Goal: Transaction & Acquisition: Purchase product/service

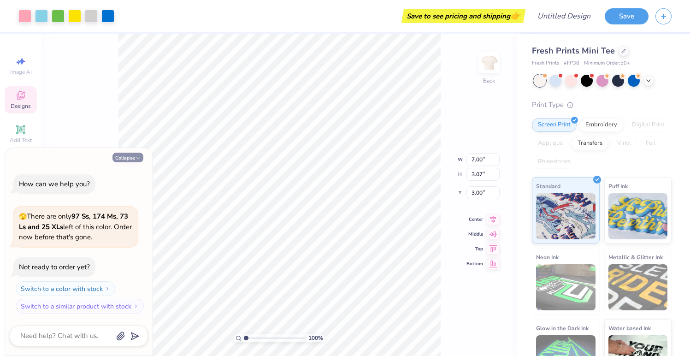
click at [136, 158] on icon "button" at bounding box center [138, 158] width 6 height 6
type textarea "x"
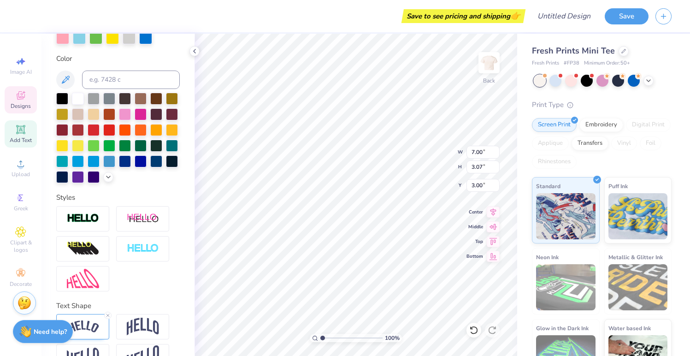
scroll to position [216, 0]
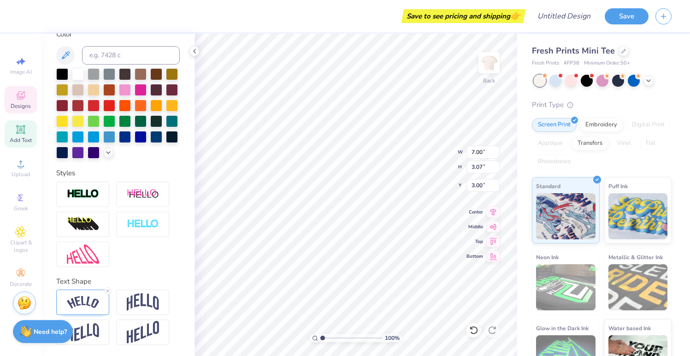
click at [22, 130] on icon at bounding box center [20, 129] width 9 height 9
type input "4.06"
type input "1.18"
type input "7.41"
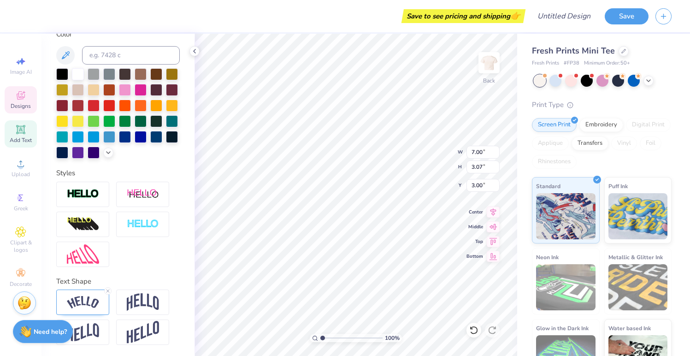
type textarea "M"
type textarea "MINI-THON"
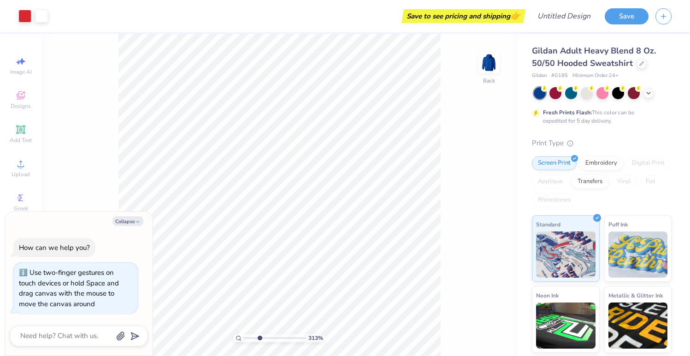
type input "3.53"
type textarea "x"
type input "3.63"
type textarea "x"
type input "1"
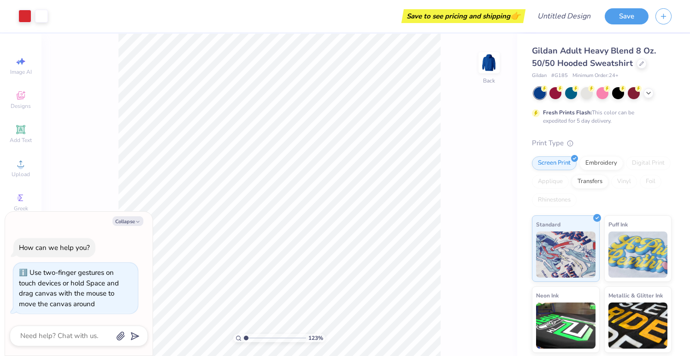
click at [246, 338] on input "range" at bounding box center [275, 338] width 62 height 8
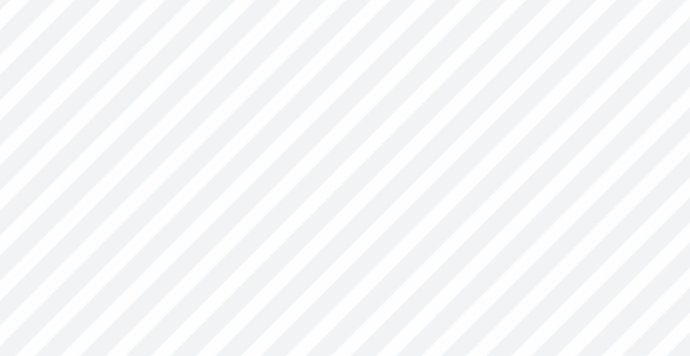
type textarea "x"
type input "0.46"
type input "0.57"
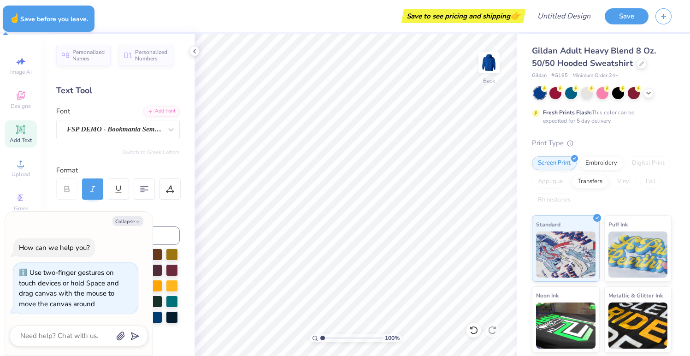
type textarea "x"
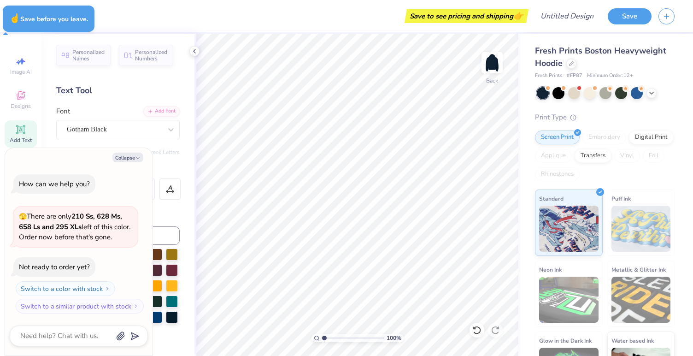
type textarea "x"
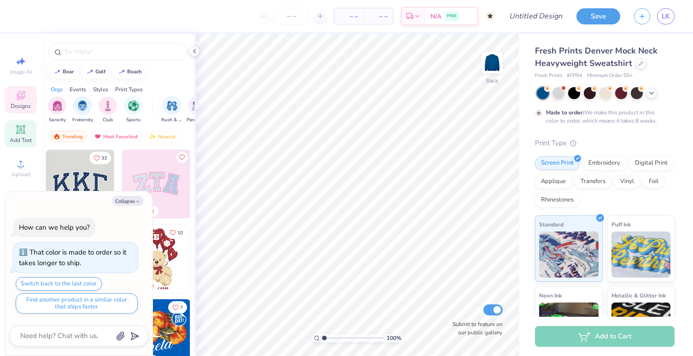
click at [20, 130] on icon at bounding box center [20, 129] width 9 height 9
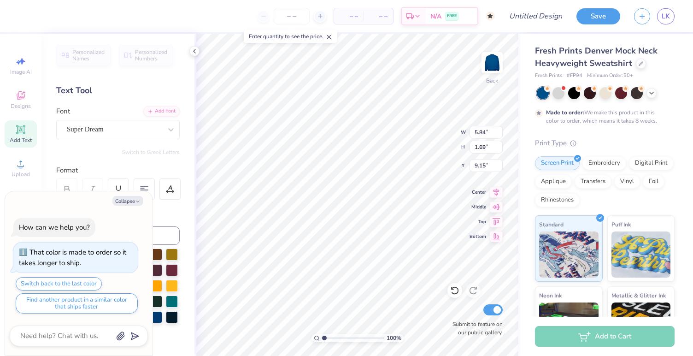
type textarea "x"
type textarea "S"
type textarea "x"
type textarea "St"
type textarea "x"
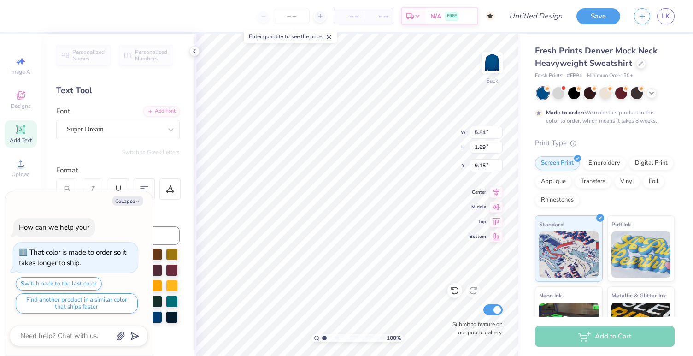
type textarea "Sta"
type textarea "x"
type textarea "Stat"
type textarea "x"
type textarea "State"
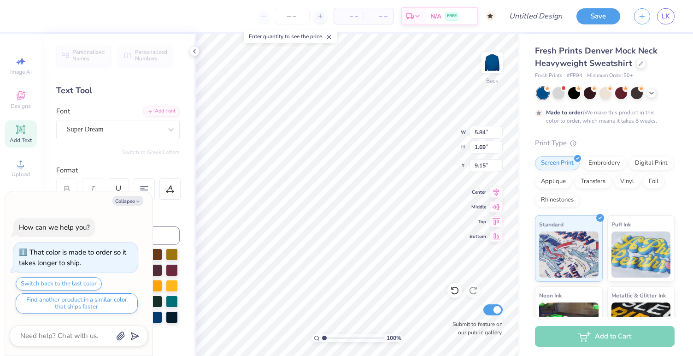
type textarea "x"
type textarea "Stat"
type textarea "x"
type textarea "Sta"
type textarea "x"
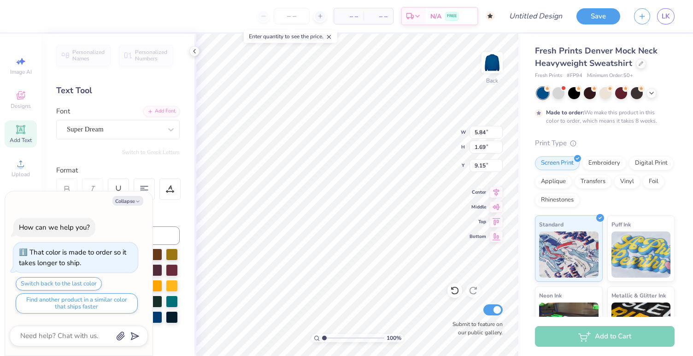
type textarea "St"
type textarea "x"
type textarea "S"
type textarea "x"
type textarea "ST"
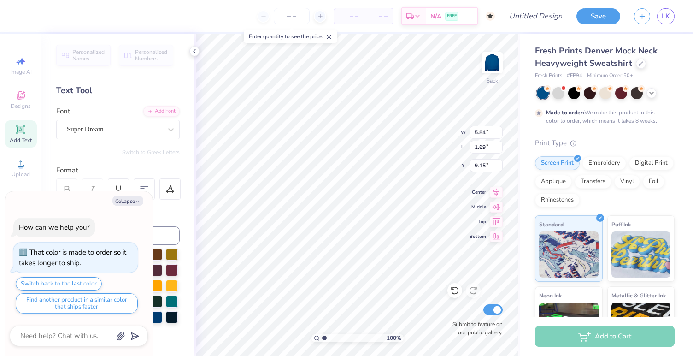
type textarea "x"
type textarea "STA"
type textarea "x"
type textarea "STAT"
type textarea "x"
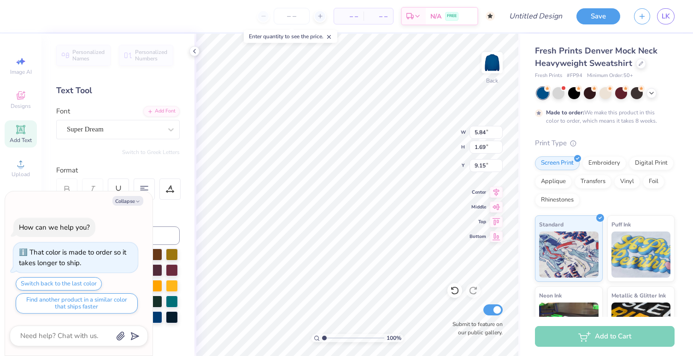
type textarea "STATE"
type textarea "x"
type textarea "STATE"
type textarea "x"
type textarea "STATE H"
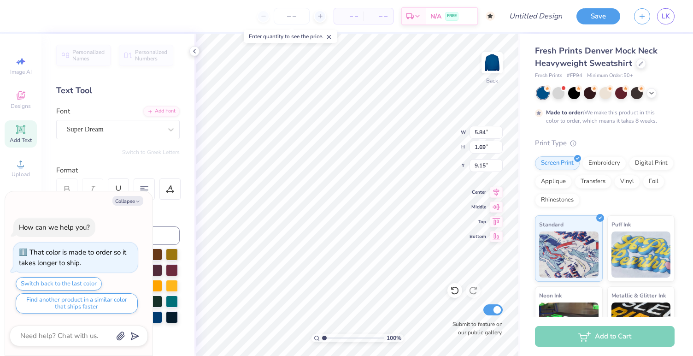
type textarea "x"
type textarea "STATE HI"
type textarea "x"
type textarea "STATE HIGH"
type textarea "x"
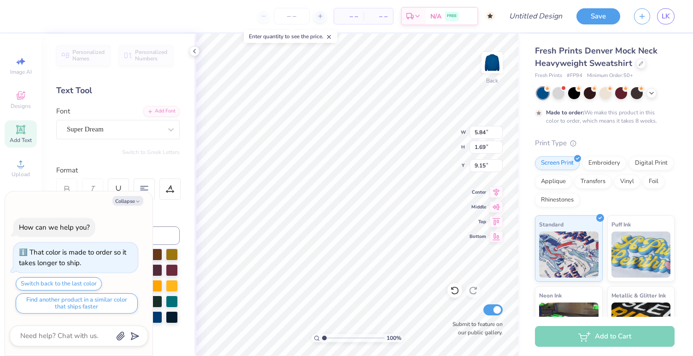
scroll to position [0, 1]
type textarea "STATE HIGH"
click at [172, 127] on icon at bounding box center [170, 129] width 9 height 9
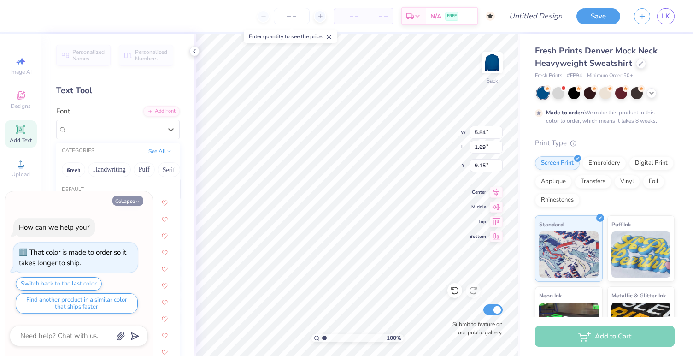
click at [128, 198] on button "Collapse" at bounding box center [127, 201] width 31 height 10
type textarea "x"
type input "12.91"
type input "1.76"
type input "9.12"
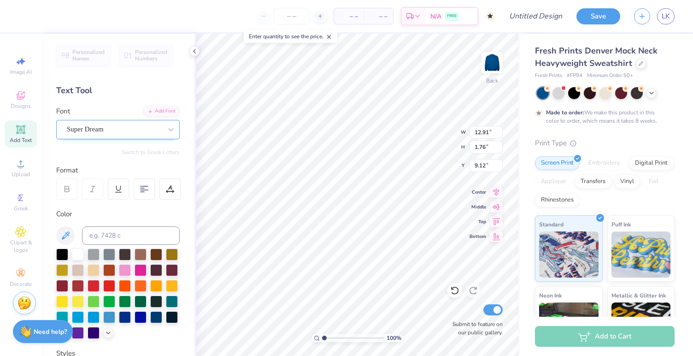
click at [114, 129] on div "Super Dream" at bounding box center [114, 129] width 97 height 14
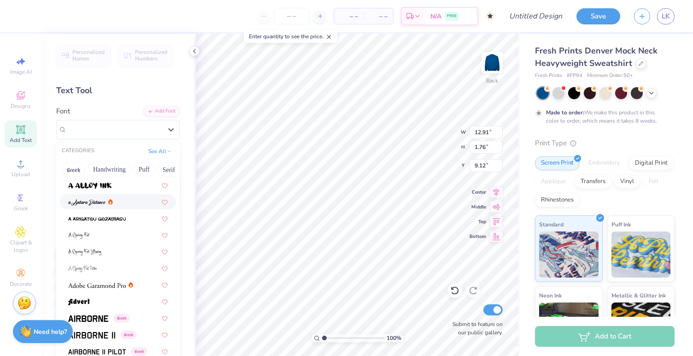
scroll to position [37, 0]
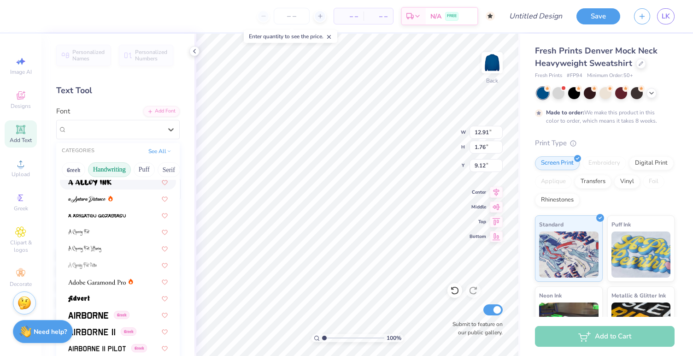
click at [114, 163] on button "Handwriting" at bounding box center [109, 169] width 43 height 15
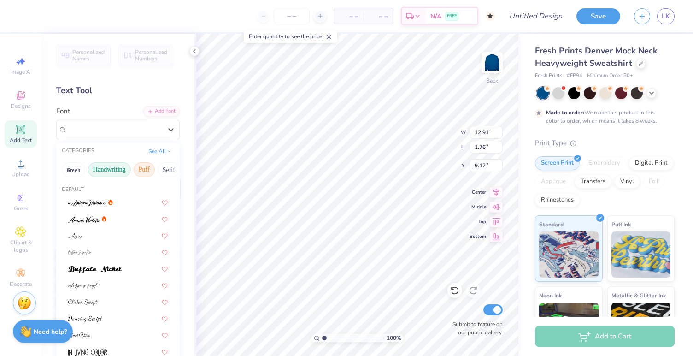
click at [140, 171] on button "Puff" at bounding box center [144, 169] width 21 height 15
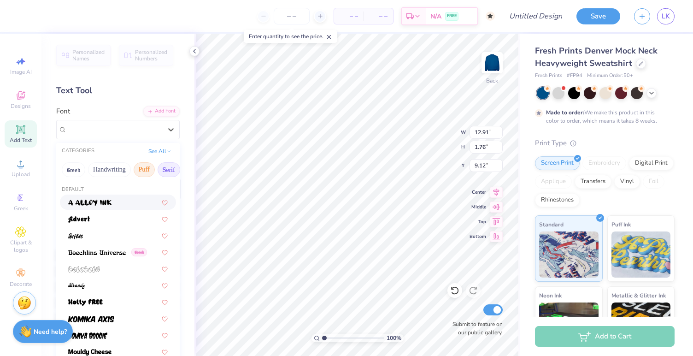
click at [160, 168] on button "Serif" at bounding box center [169, 169] width 23 height 15
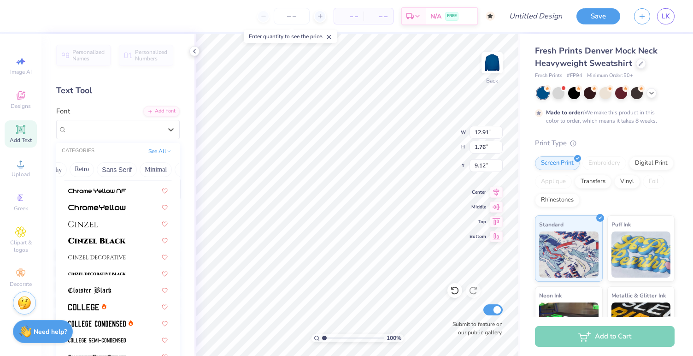
scroll to position [0, 190]
click at [141, 171] on button "Minimal" at bounding box center [148, 169] width 32 height 15
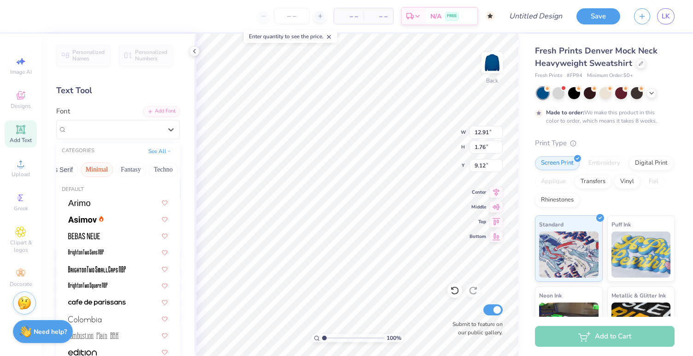
scroll to position [0, 271]
click at [98, 170] on button "Fantasy" at bounding box center [101, 169] width 30 height 15
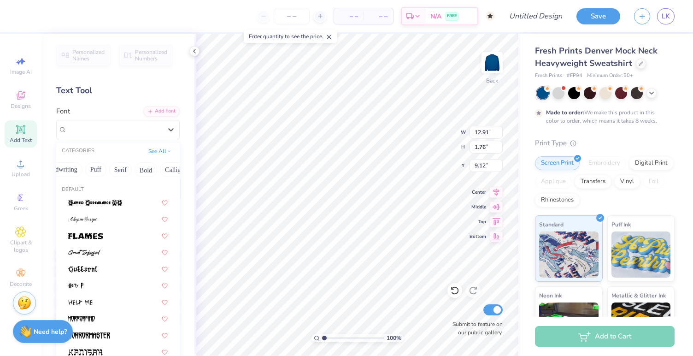
scroll to position [0, 0]
click at [72, 168] on button "Greek" at bounding box center [74, 169] width 24 height 15
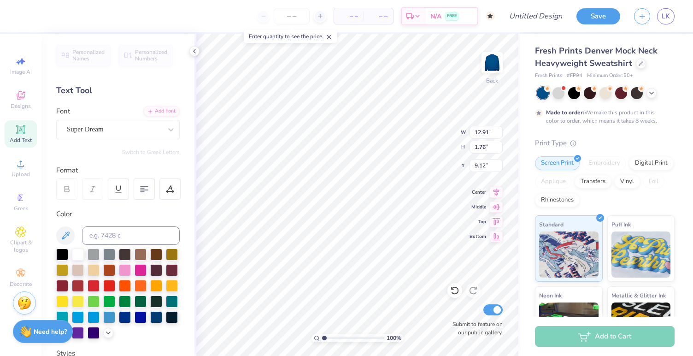
type input "12.90"
type input "1.84"
type input "9.06"
type input "4.05"
click at [166, 113] on div "Add Font" at bounding box center [161, 110] width 36 height 11
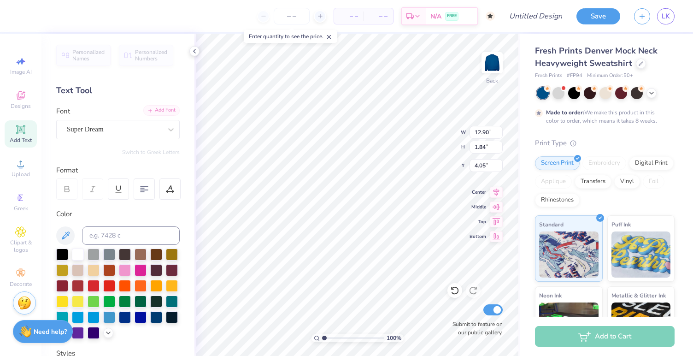
scroll to position [1, 0]
type textarea "STATE HIGH MINI-THON"
type input "1.17"
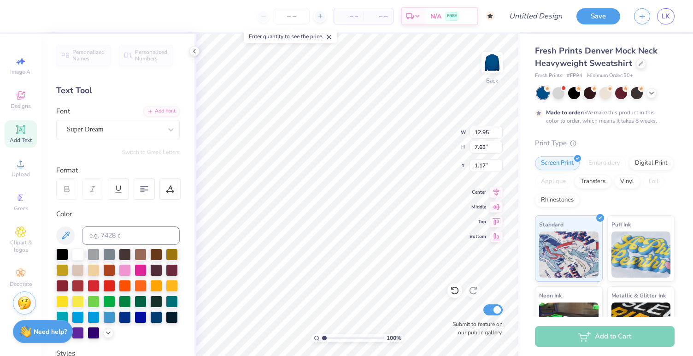
type textarea "STATE HIGH MINI-THON"
click at [152, 127] on div "Super Dream" at bounding box center [114, 129] width 97 height 14
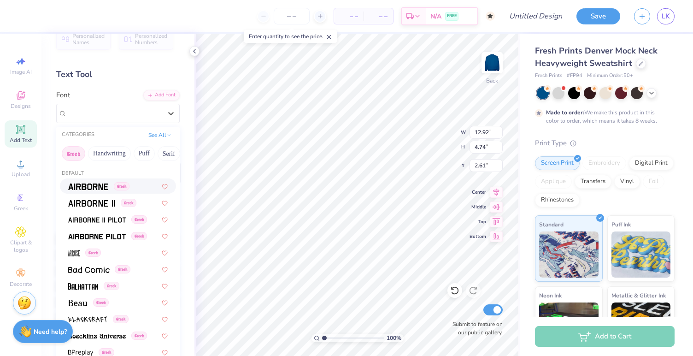
scroll to position [17, 0]
click at [94, 185] on img at bounding box center [88, 186] width 40 height 6
click at [96, 112] on div "Airborne Greek" at bounding box center [114, 113] width 97 height 14
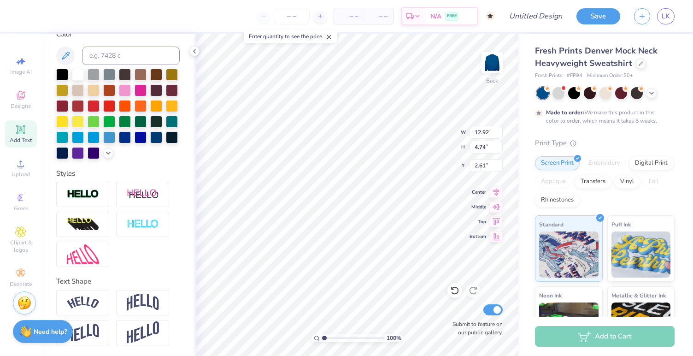
scroll to position [0, 0]
click at [94, 305] on img at bounding box center [83, 302] width 32 height 12
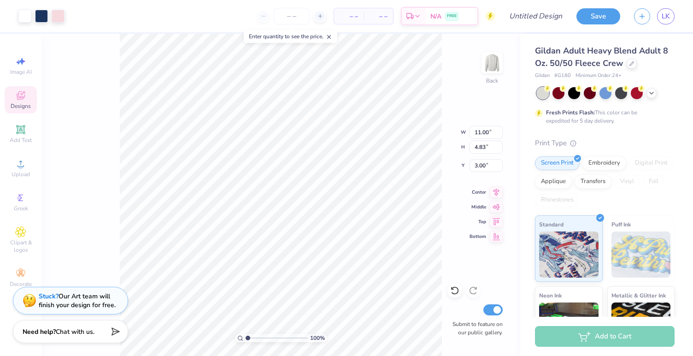
type input "10.81"
type input "4.61"
type input "3.00"
type input "11.00"
type input "4.83"
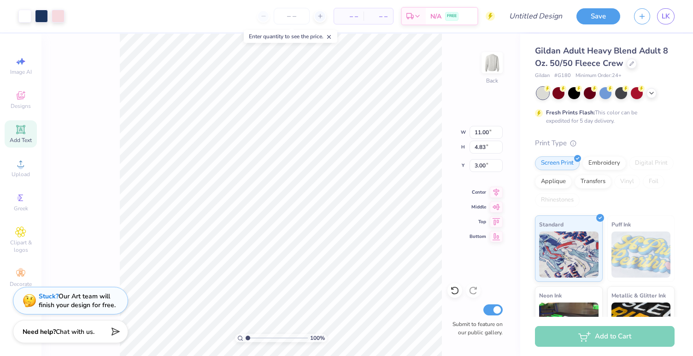
click at [23, 130] on icon at bounding box center [20, 129] width 7 height 7
type input "5.89"
type input "1.71"
type input "11.02"
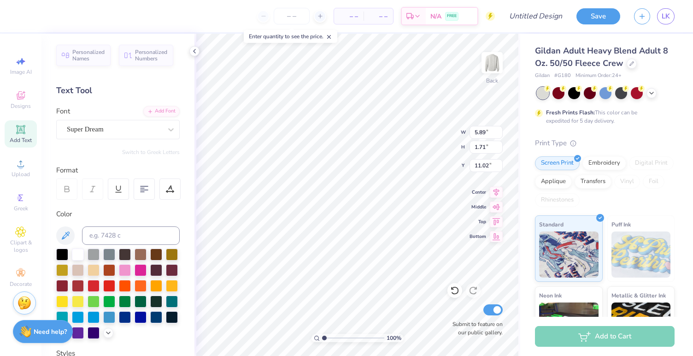
type textarea "T"
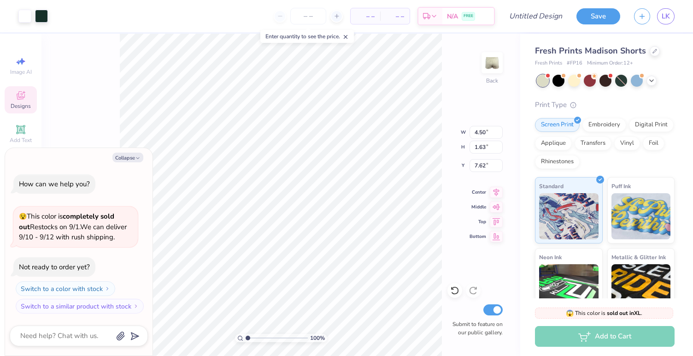
type textarea "x"
type input "1.15"
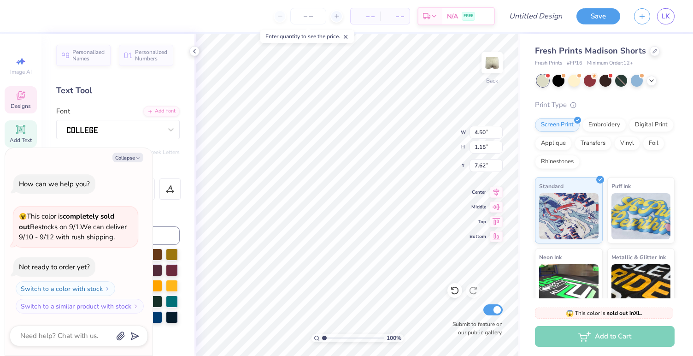
type textarea "x"
type textarea "M"
type textarea "x"
type textarea "Mi"
type textarea "x"
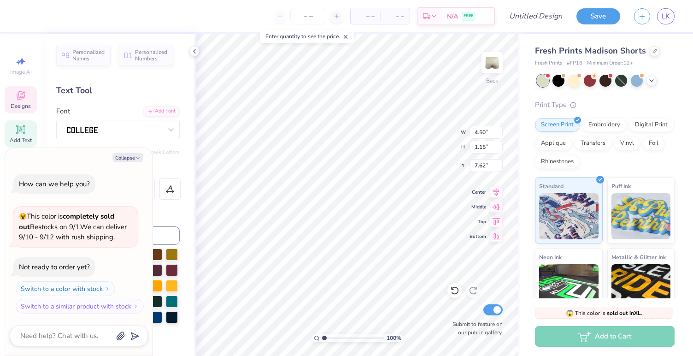
type textarea "Min"
type textarea "x"
type textarea "Mini"
type textarea "x"
type textarea "Mini-"
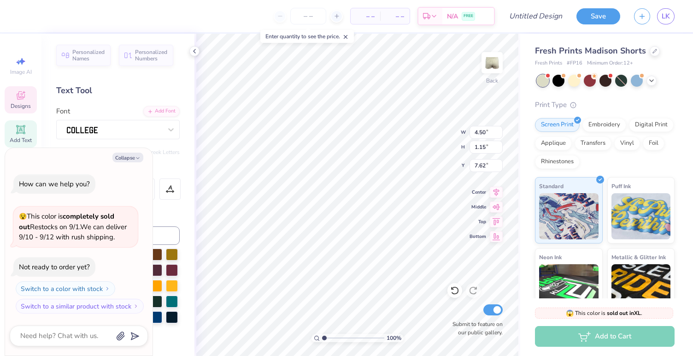
type textarea "x"
type textarea "Mini-T"
type textarea "x"
type textarea "Mini-TH"
type textarea "x"
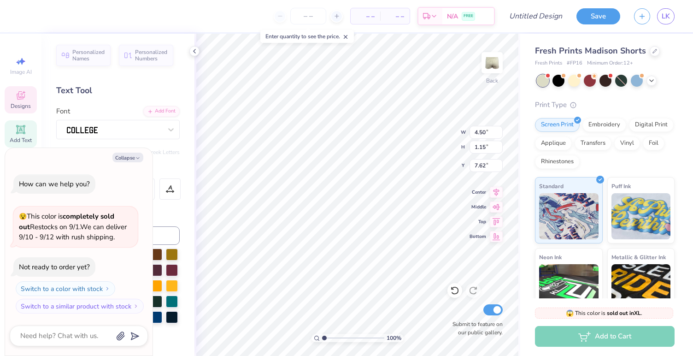
type textarea "Mini-THO"
type textarea "x"
type textarea "Mini-THON"
type textarea "x"
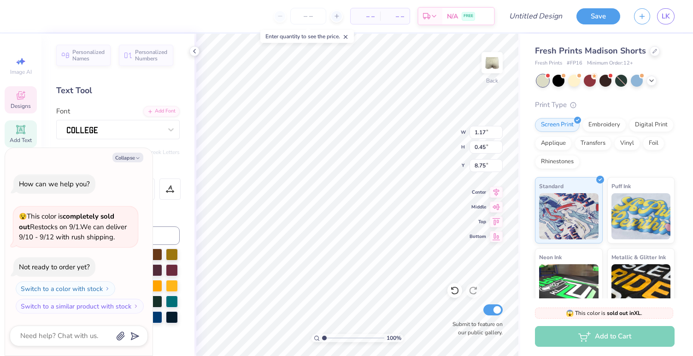
type textarea "2"
type textarea "x"
type textarea "20"
type textarea "x"
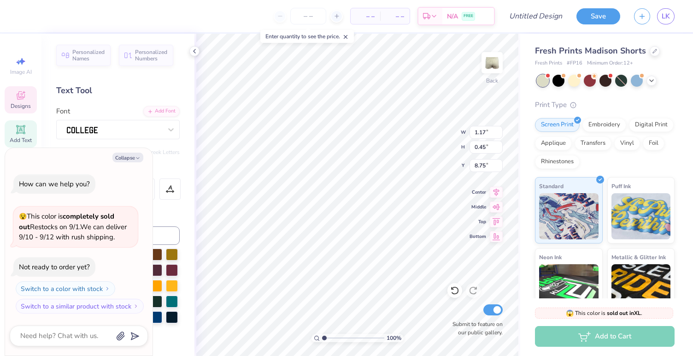
type textarea "202"
type textarea "x"
type textarea "2026"
type textarea "x"
type input "8.76"
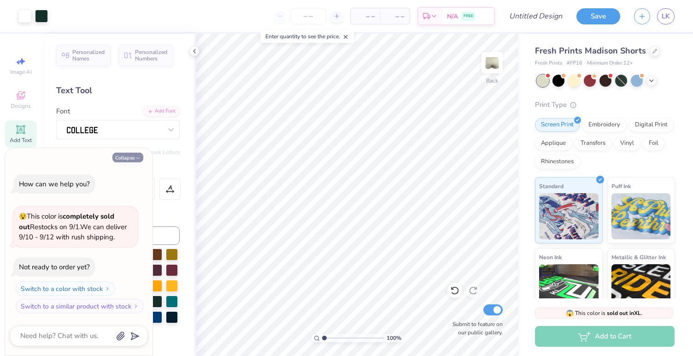
click at [126, 154] on button "Collapse" at bounding box center [127, 158] width 31 height 10
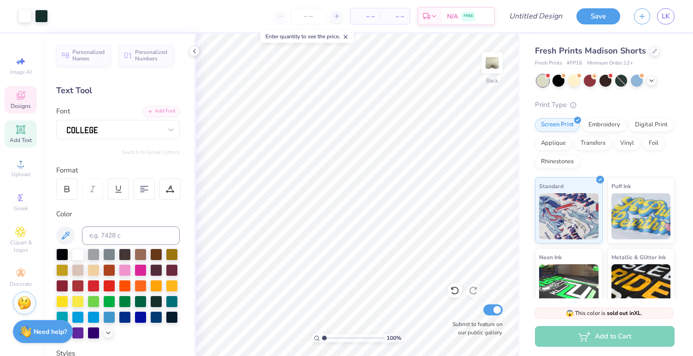
click at [20, 108] on span "Designs" at bounding box center [21, 105] width 20 height 7
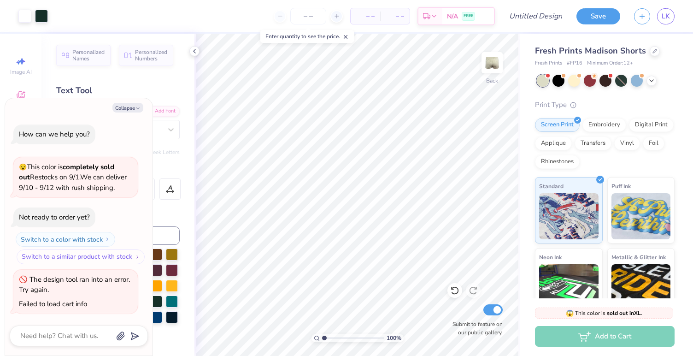
click at [104, 260] on button "Switch to a similar product with stock" at bounding box center [81, 256] width 128 height 15
type textarea "x"
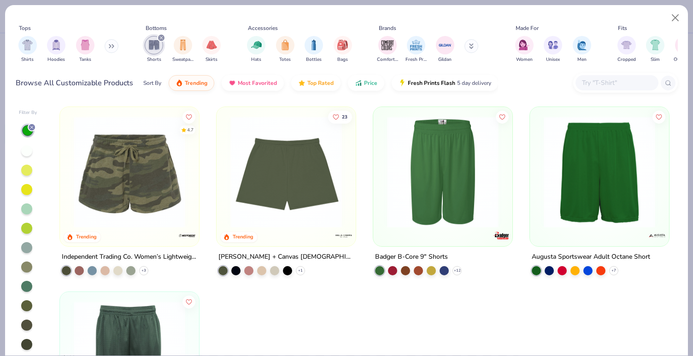
click at [160, 38] on icon "filter for Shorts" at bounding box center [162, 38] width 4 height 4
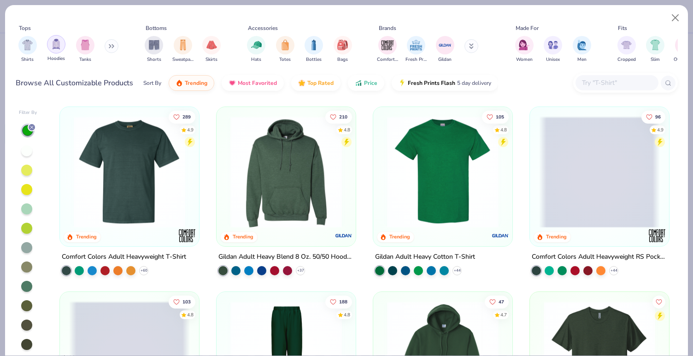
click at [56, 46] on img "filter for Hoodies" at bounding box center [56, 44] width 10 height 11
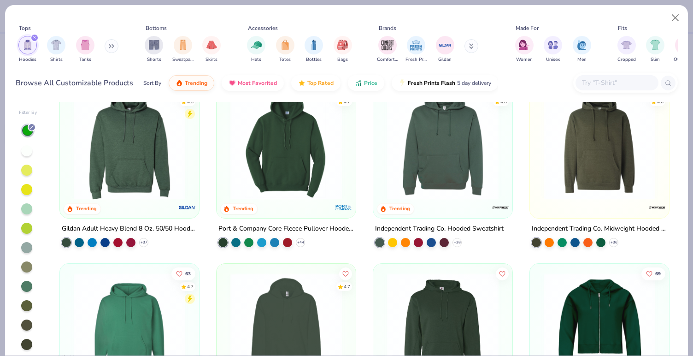
scroll to position [27, 0]
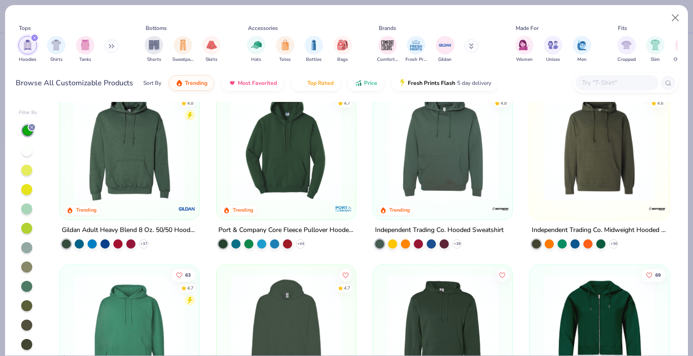
click at [114, 46] on icon at bounding box center [112, 46] width 1 height 3
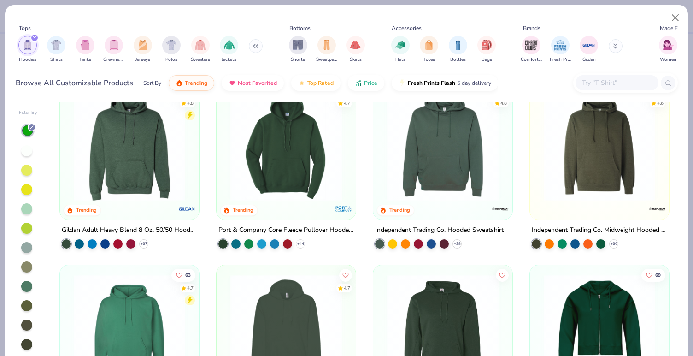
click at [115, 46] on img "filter for Crewnecks" at bounding box center [114, 45] width 10 height 11
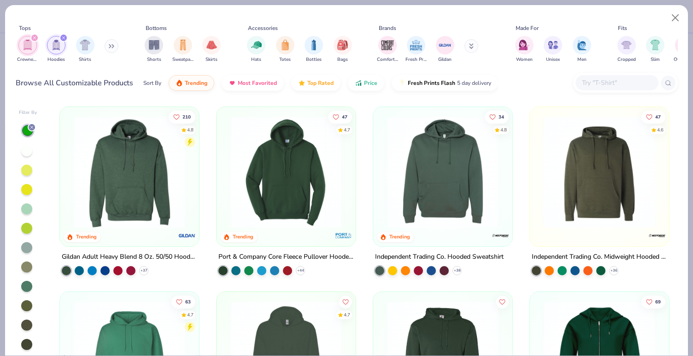
click at [34, 39] on icon "filter for Crewnecks" at bounding box center [35, 38] width 4 height 4
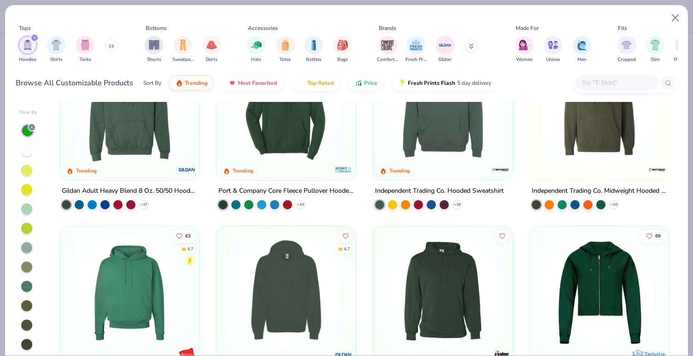
scroll to position [66, 0]
click at [35, 39] on icon "filter for Hoodies" at bounding box center [35, 38] width 4 height 4
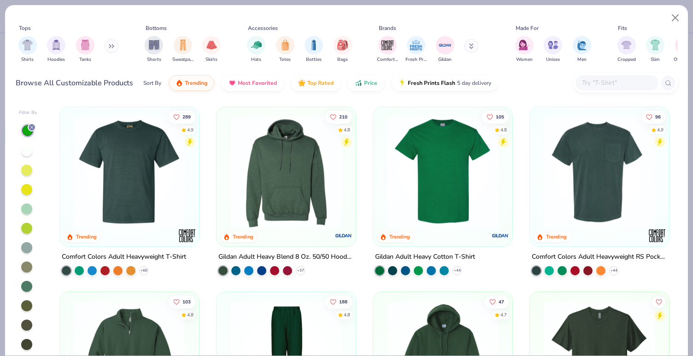
click at [111, 46] on icon at bounding box center [112, 46] width 6 height 5
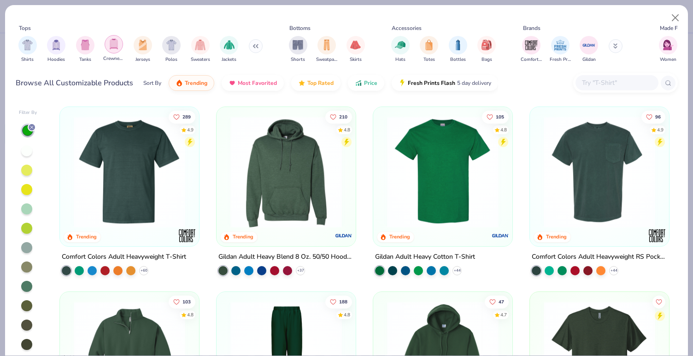
click at [110, 49] on img "filter for Crewnecks" at bounding box center [114, 44] width 10 height 11
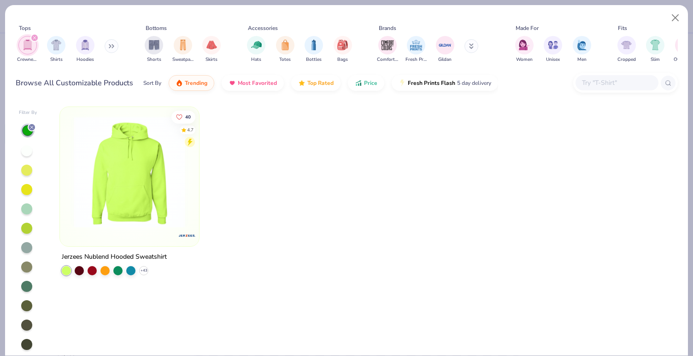
click at [35, 40] on icon "filter for Crewnecks" at bounding box center [35, 38] width 4 height 4
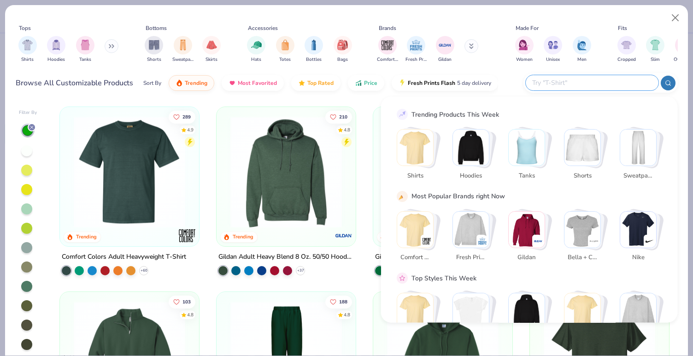
click at [601, 87] on input "text" at bounding box center [592, 82] width 121 height 11
type input "mock neck"
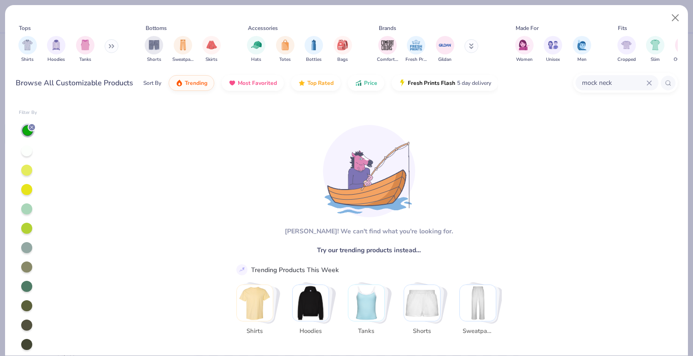
click at [322, 300] on img "Stack Card Button Hoodies" at bounding box center [311, 303] width 36 height 36
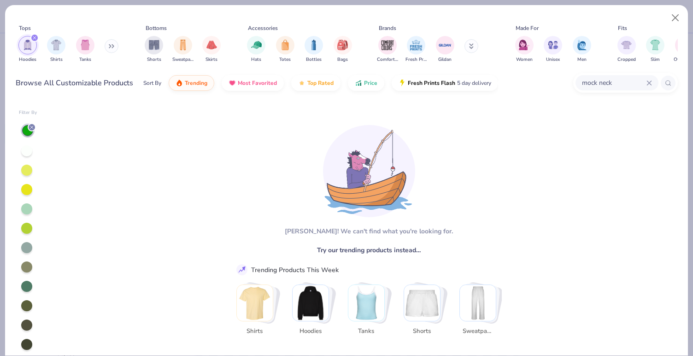
click at [30, 127] on icon at bounding box center [32, 127] width 6 height 6
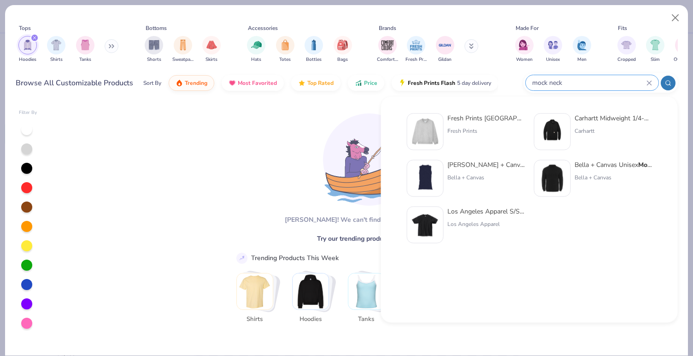
click at [621, 83] on input "mock neck" at bounding box center [589, 82] width 115 height 11
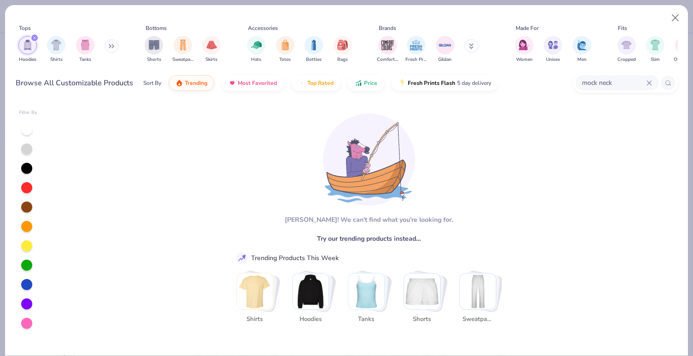
click at [626, 89] on div "mock neck" at bounding box center [617, 82] width 83 height 15
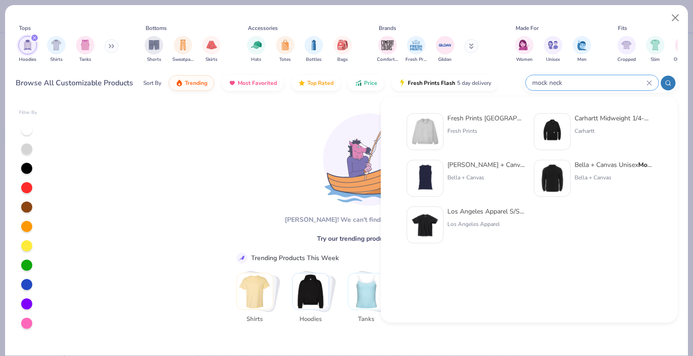
click at [489, 117] on div "Fresh Prints Denver Mock Neck Heavyweight Sweatshirt" at bounding box center [486, 118] width 77 height 10
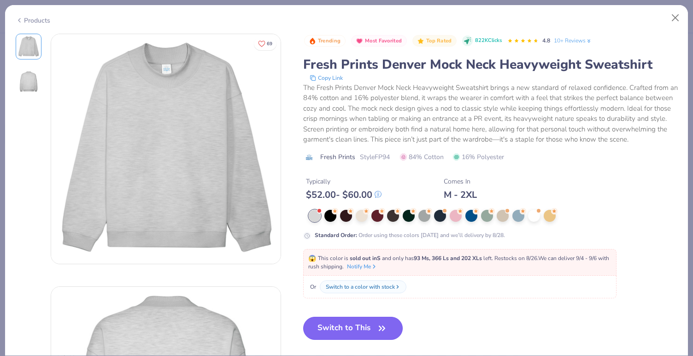
click at [346, 321] on button "Switch to This" at bounding box center [353, 328] width 100 height 23
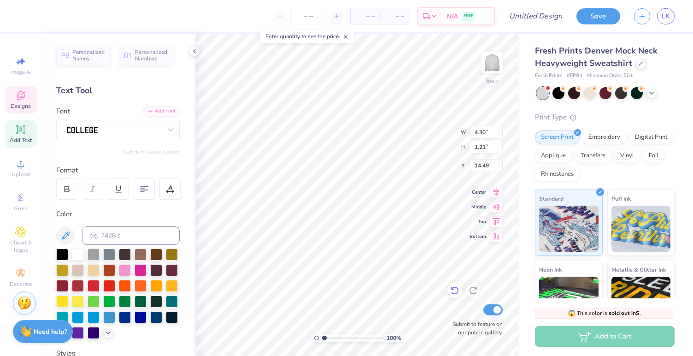
click at [455, 290] on icon at bounding box center [454, 290] width 9 height 9
type input "1.12"
type input "5.22"
type input "10.07"
type input "3.77"
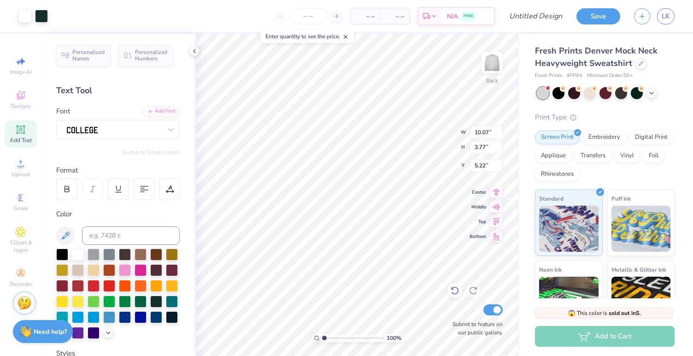
type input "3.06"
type input "2.63"
click at [456, 295] on icon at bounding box center [454, 290] width 9 height 9
type input "3.45"
type input "5.93"
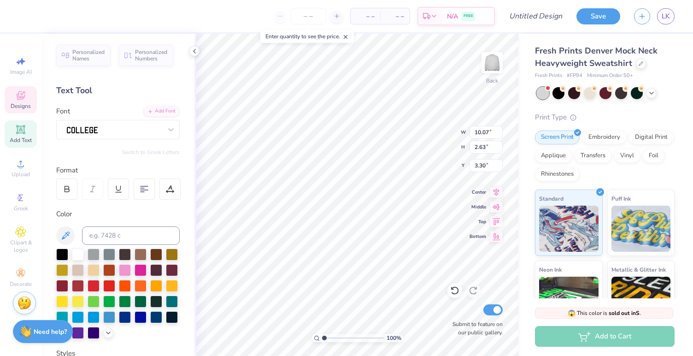
type input "10.68"
type input "2.79"
type input "3.14"
click at [459, 290] on icon at bounding box center [454, 290] width 9 height 9
type input "10.07"
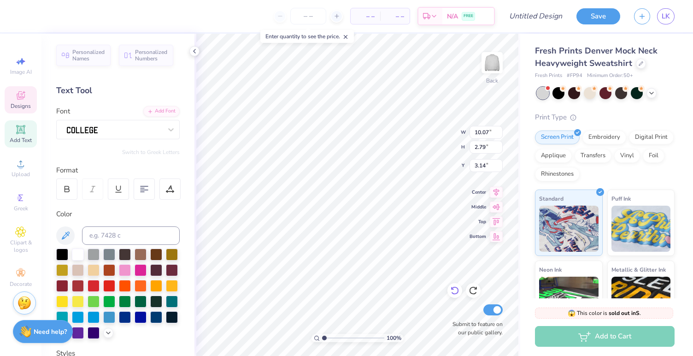
type input "2.63"
type input "3.30"
type input "11.78"
type input "4.59"
type input "2.63"
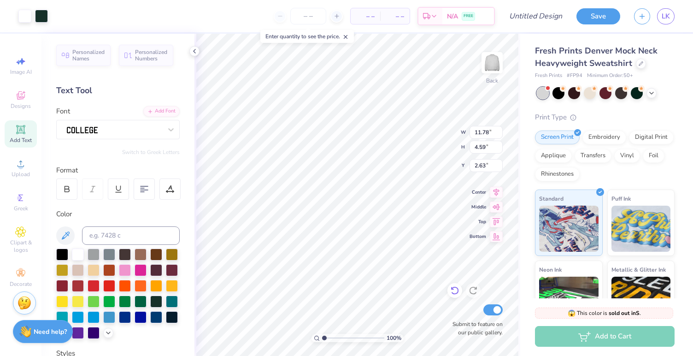
type input "11.79"
type input "4.62"
click at [456, 293] on icon at bounding box center [454, 290] width 9 height 9
type input "11.78"
type input "4.59"
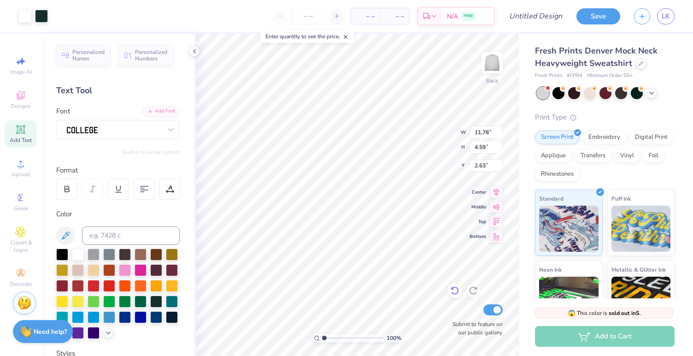
type input "3.00"
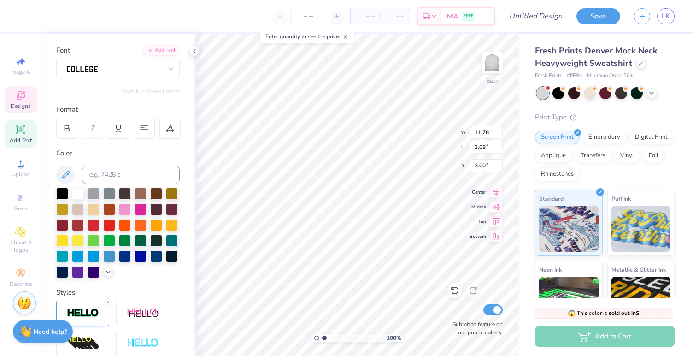
scroll to position [76, 0]
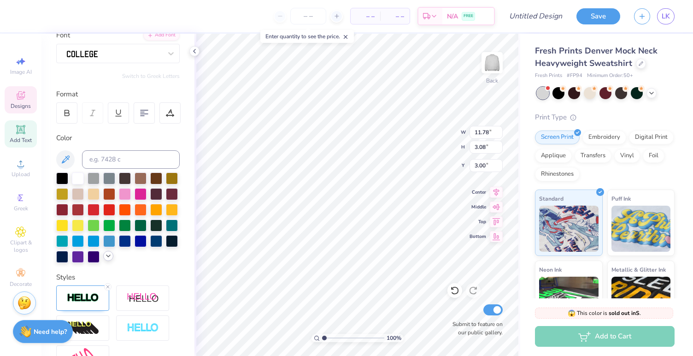
click at [107, 257] on icon at bounding box center [108, 255] width 7 height 7
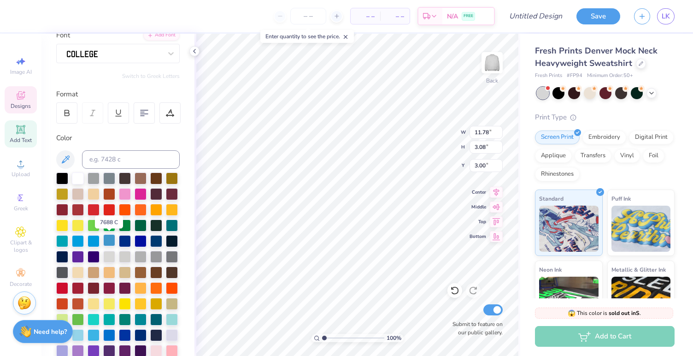
click at [111, 241] on div at bounding box center [109, 240] width 12 height 12
click at [77, 223] on div at bounding box center [78, 225] width 12 height 12
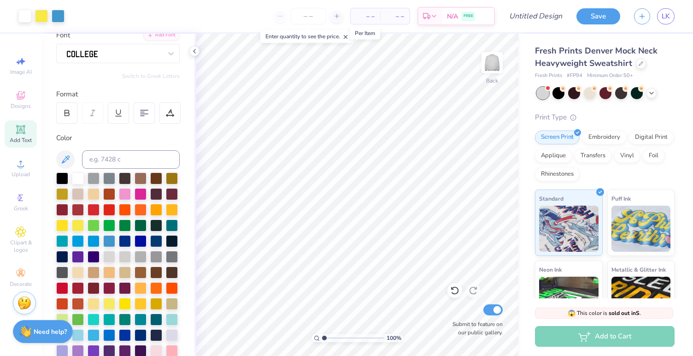
click at [372, 18] on span "– –" at bounding box center [365, 17] width 18 height 10
click at [312, 19] on input "number" at bounding box center [308, 16] width 36 height 17
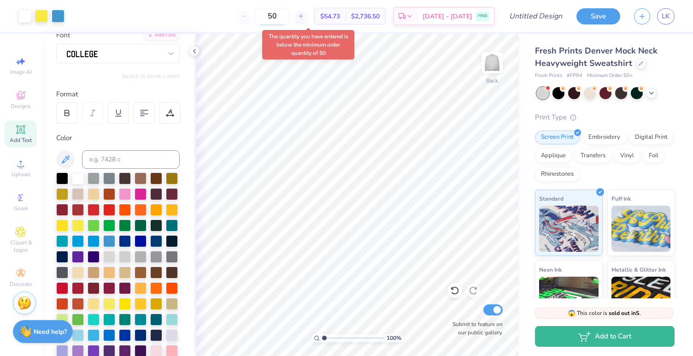
click at [287, 14] on input "50" at bounding box center [272, 16] width 36 height 17
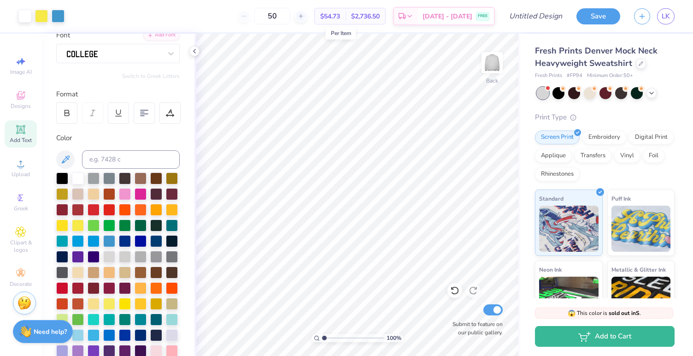
click at [340, 14] on span "$54.73" at bounding box center [330, 17] width 20 height 10
click at [378, 16] on span "$2,736.50" at bounding box center [365, 17] width 29 height 10
drag, startPoint x: 379, startPoint y: 16, endPoint x: 337, endPoint y: 16, distance: 41.5
click at [337, 16] on div "$54.73 Per Item $2,736.50 Total" at bounding box center [349, 16] width 71 height 17
click at [337, 16] on span "$54.73" at bounding box center [330, 17] width 20 height 10
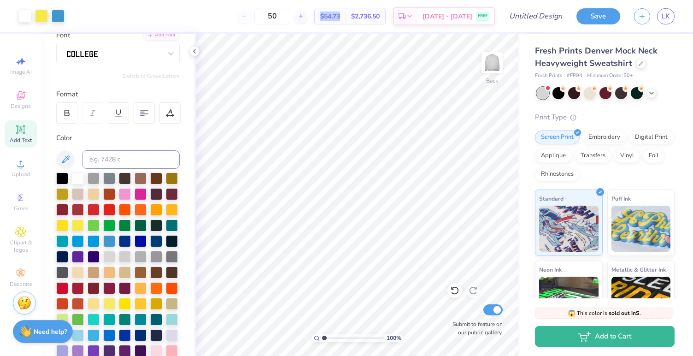
drag, startPoint x: 351, startPoint y: 17, endPoint x: 318, endPoint y: 17, distance: 33.7
click at [318, 17] on div "50 $54.73 Per Item $2,736.50 Total Est. Delivery [DATE] - [DATE] FREE" at bounding box center [283, 16] width 424 height 32
click at [287, 15] on input "50" at bounding box center [272, 16] width 36 height 17
drag, startPoint x: 292, startPoint y: 16, endPoint x: 268, endPoint y: 16, distance: 23.5
click at [268, 16] on input "50" at bounding box center [272, 16] width 36 height 17
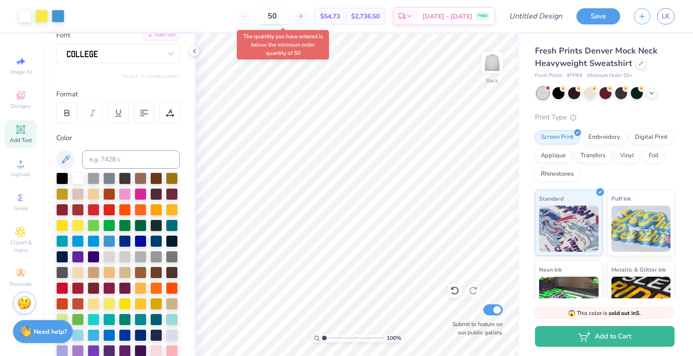
click at [290, 17] on input "50" at bounding box center [272, 16] width 36 height 17
type input "5"
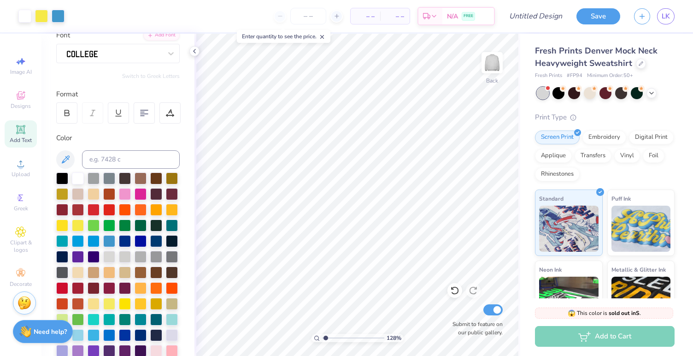
type input "1"
drag, startPoint x: 326, startPoint y: 336, endPoint x: 299, endPoint y: 339, distance: 27.4
click at [322, 339] on input "range" at bounding box center [353, 338] width 62 height 8
click at [493, 83] on div at bounding box center [492, 62] width 42 height 42
click at [495, 77] on img at bounding box center [492, 62] width 37 height 37
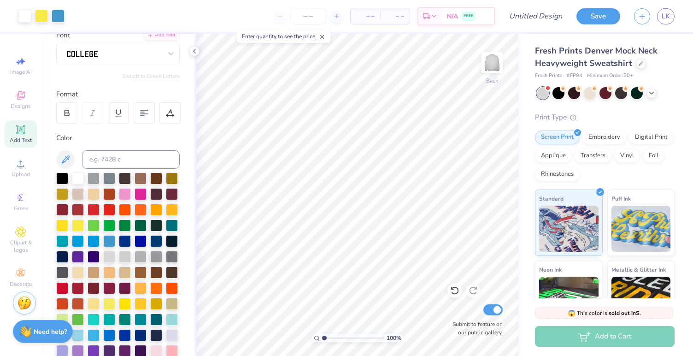
click at [395, 18] on span "– –" at bounding box center [395, 17] width 18 height 10
click at [401, 16] on span "– –" at bounding box center [395, 17] width 18 height 10
click at [360, 19] on span "– –" at bounding box center [365, 17] width 18 height 10
click at [367, 19] on span "– –" at bounding box center [365, 17] width 18 height 10
click at [310, 19] on input "number" at bounding box center [308, 16] width 36 height 17
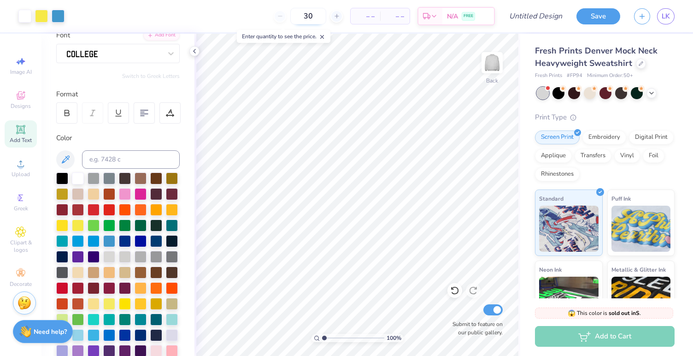
type input "50"
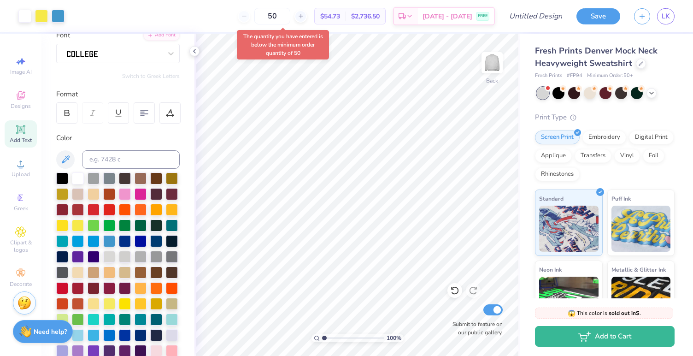
click at [340, 14] on span "$54.73" at bounding box center [330, 17] width 20 height 10
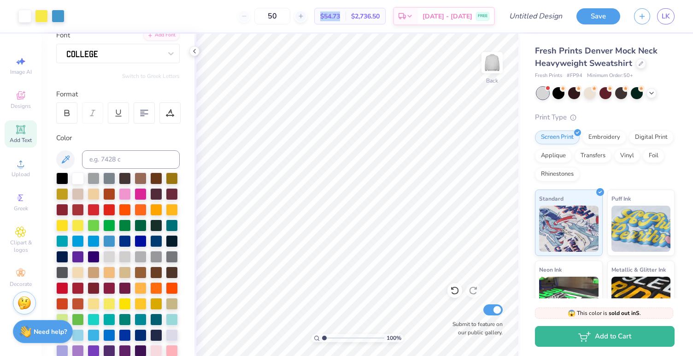
drag, startPoint x: 355, startPoint y: 18, endPoint x: 324, endPoint y: 15, distance: 31.9
click at [324, 15] on div "50 $54.73 Per Item $2,736.50 Total Est. Delivery [DATE] - [DATE] FREE" at bounding box center [283, 16] width 424 height 32
click at [380, 17] on span "$2,736.50" at bounding box center [365, 17] width 29 height 10
click at [655, 94] on icon at bounding box center [651, 92] width 7 height 7
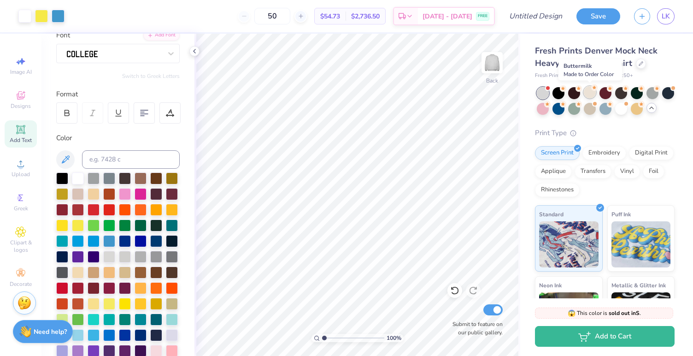
click at [590, 93] on div at bounding box center [590, 92] width 12 height 12
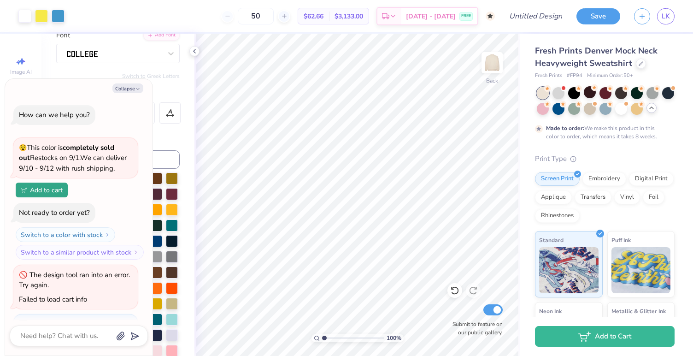
scroll to position [82, 0]
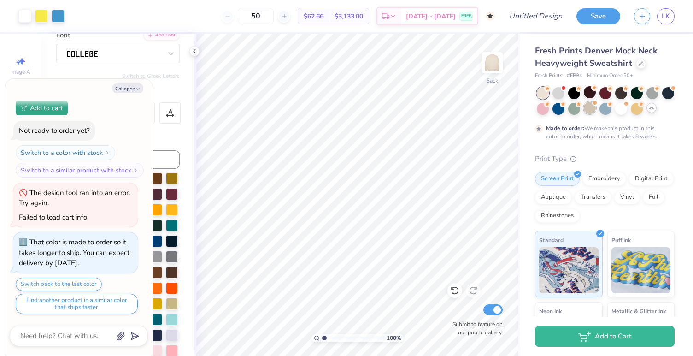
click at [592, 109] on div at bounding box center [590, 108] width 12 height 12
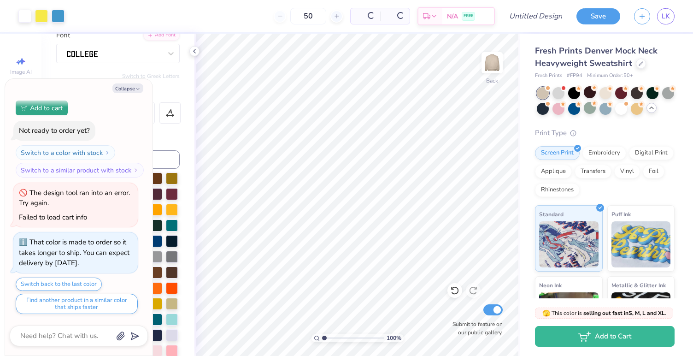
scroll to position [273, 0]
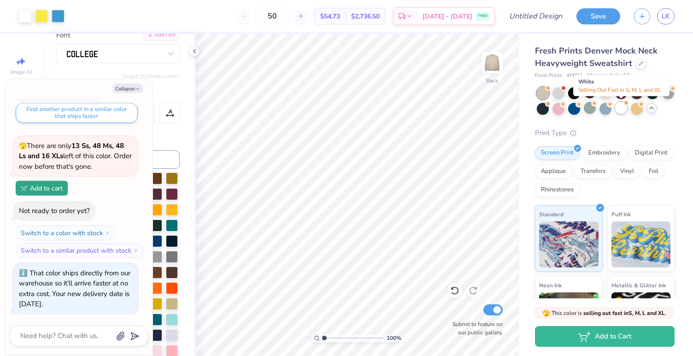
click at [625, 111] on div at bounding box center [621, 108] width 12 height 12
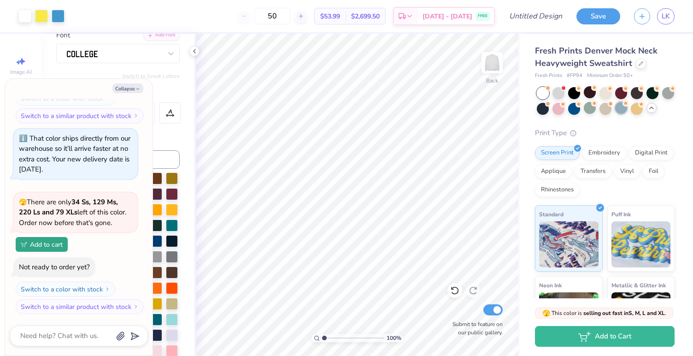
click at [620, 108] on div at bounding box center [621, 108] width 12 height 12
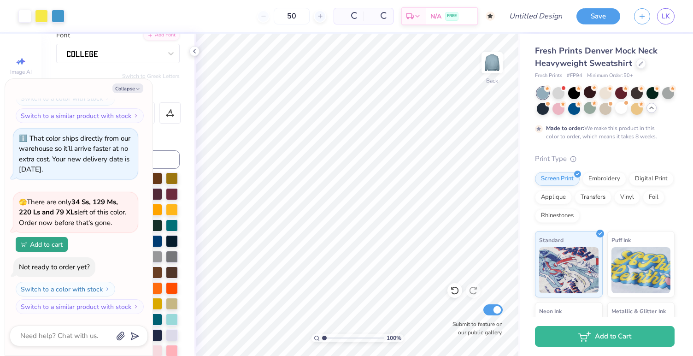
scroll to position [495, 0]
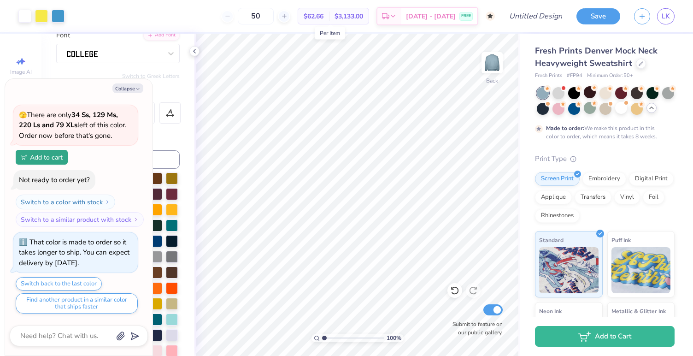
click at [324, 19] on span "$62.66" at bounding box center [314, 17] width 20 height 10
click at [571, 109] on div at bounding box center [574, 108] width 12 height 12
click at [546, 108] on div at bounding box center [543, 108] width 12 height 12
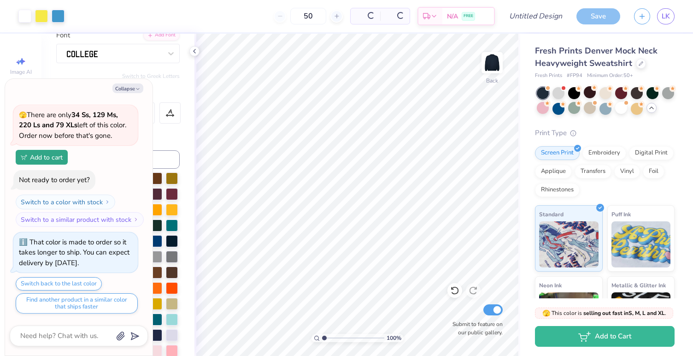
scroll to position [686, 0]
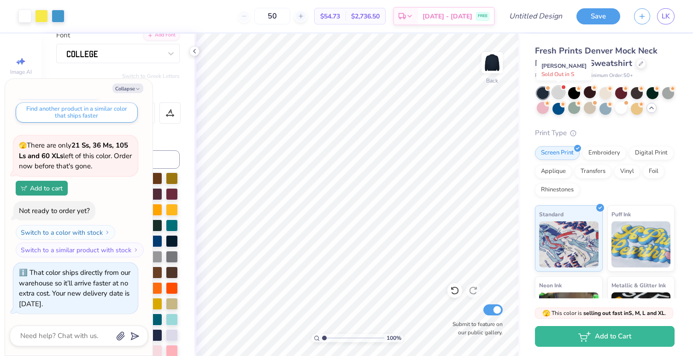
click at [559, 91] on div at bounding box center [559, 92] width 12 height 12
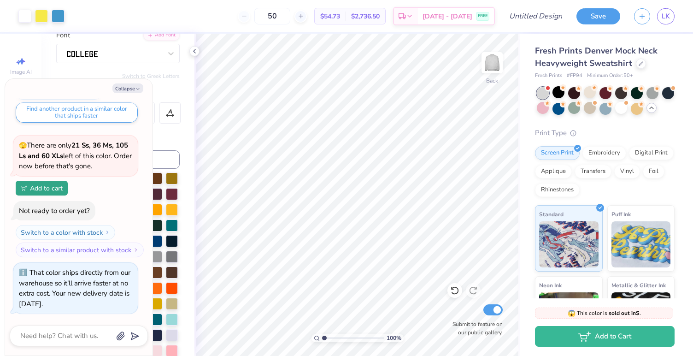
scroll to position [830, 0]
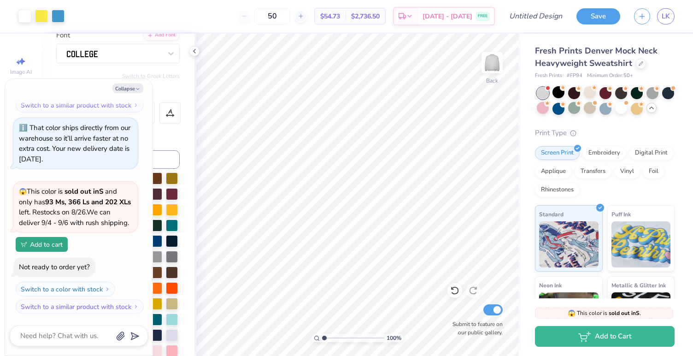
type textarea "x"
